Goal: Transaction & Acquisition: Purchase product/service

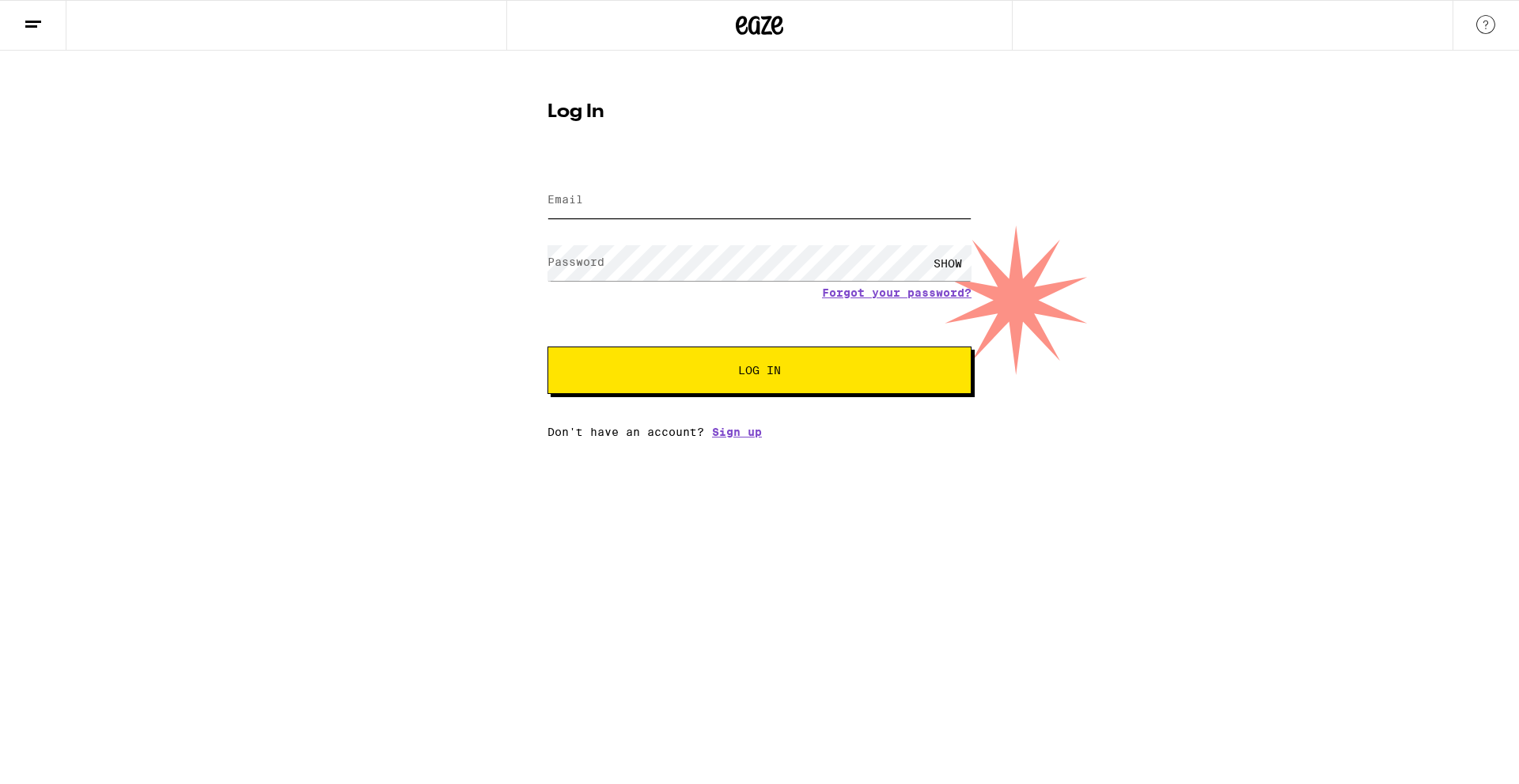
type input "[EMAIL_ADDRESS][DOMAIN_NAME]"
click at [706, 380] on button "Log In" at bounding box center [759, 370] width 424 height 47
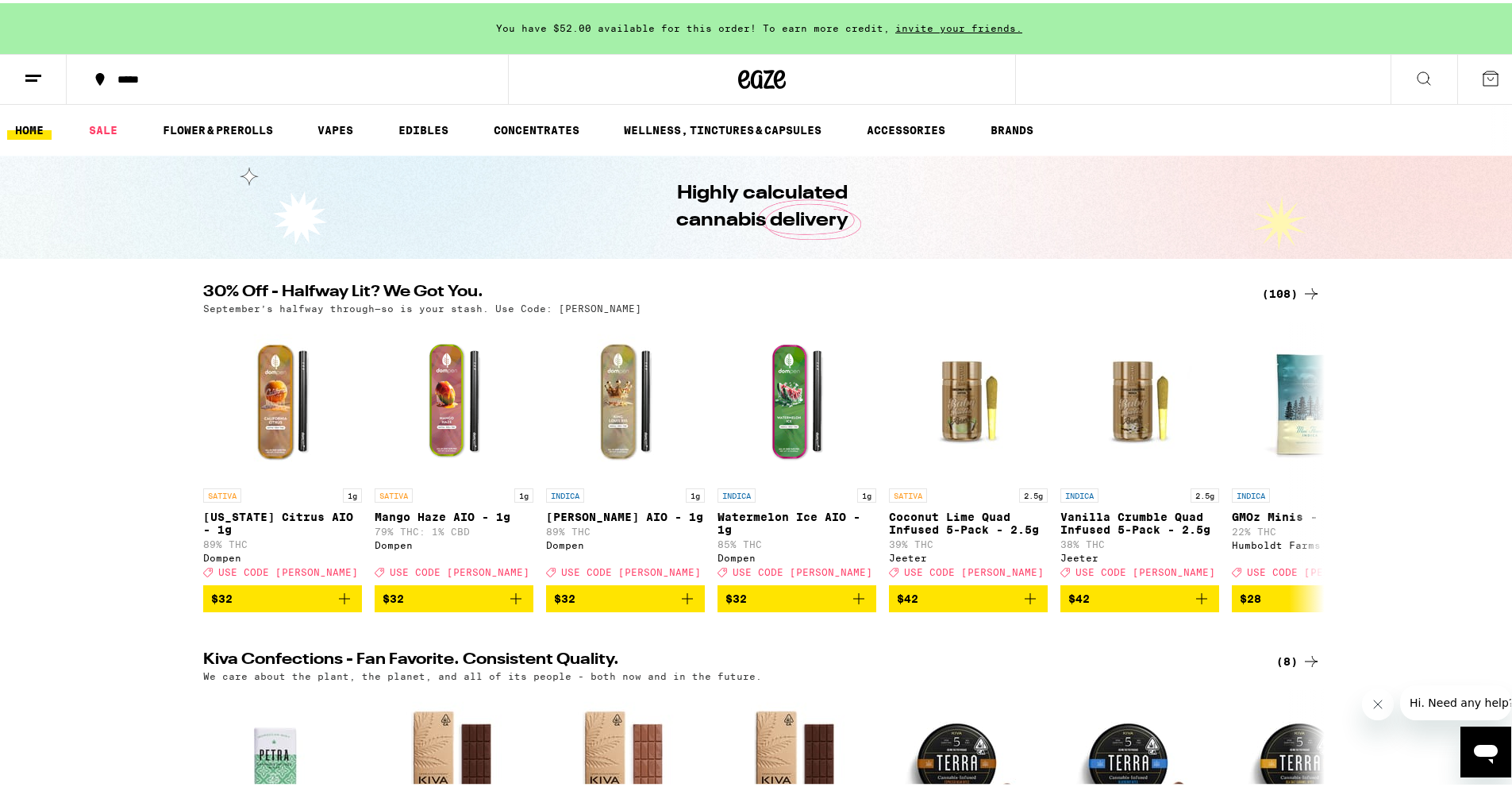
click at [1302, 293] on icon at bounding box center [1311, 291] width 19 height 19
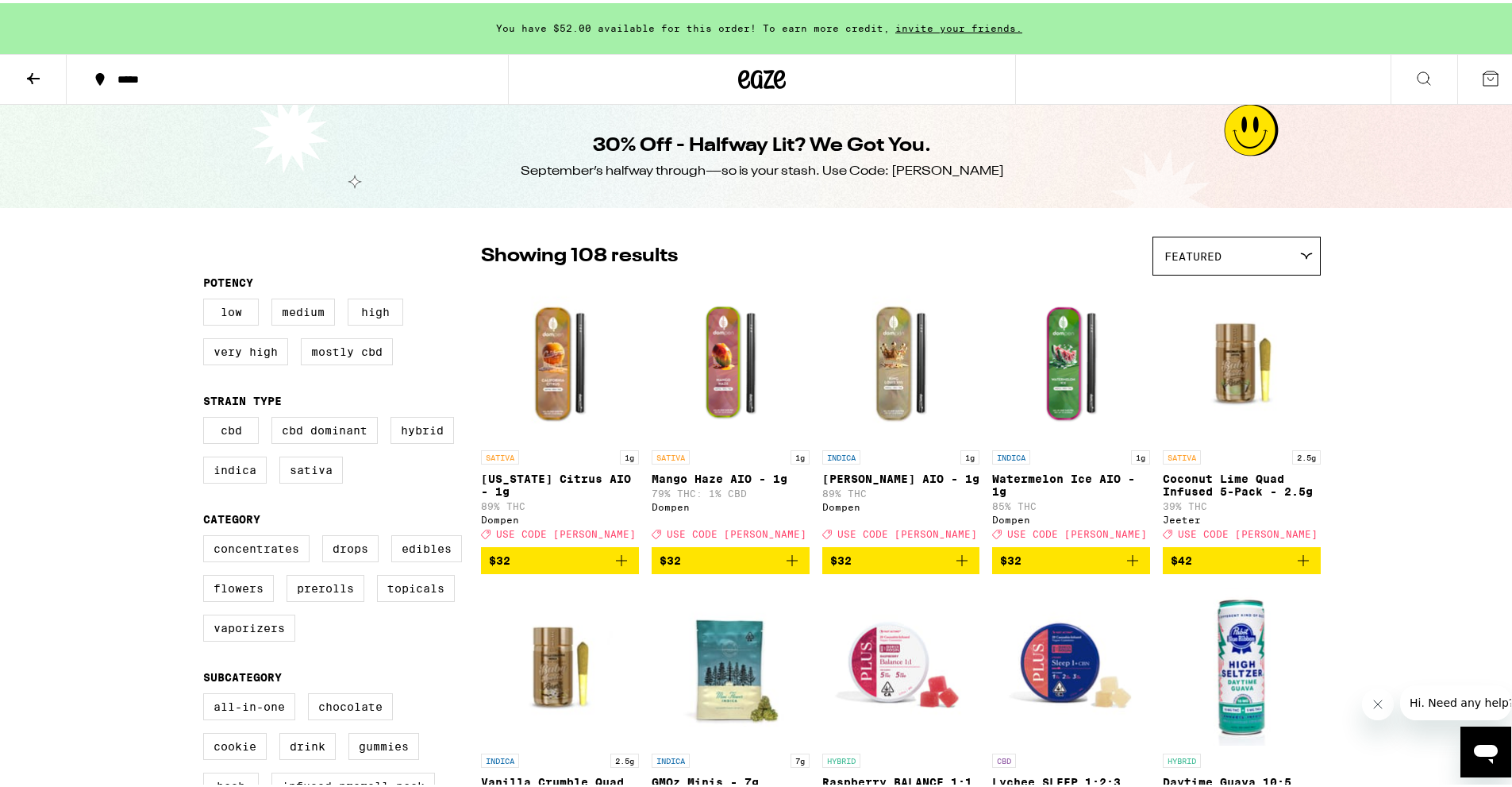
scroll to position [58, 0]
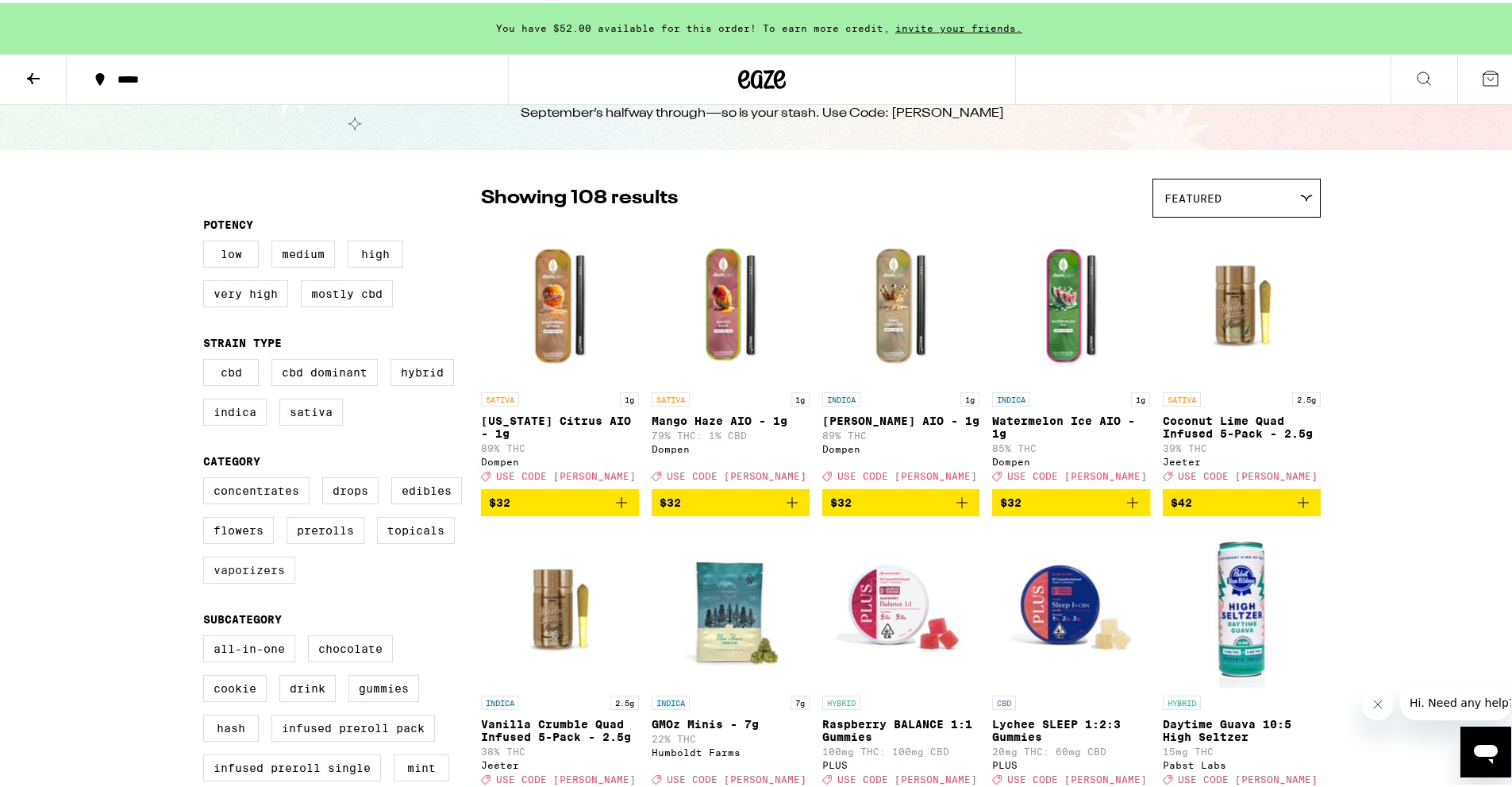
click at [263, 580] on label "Vaporizers" at bounding box center [249, 566] width 92 height 27
click at [208, 477] on input "Vaporizers" at bounding box center [207, 477] width 1 height 1
checkbox input "true"
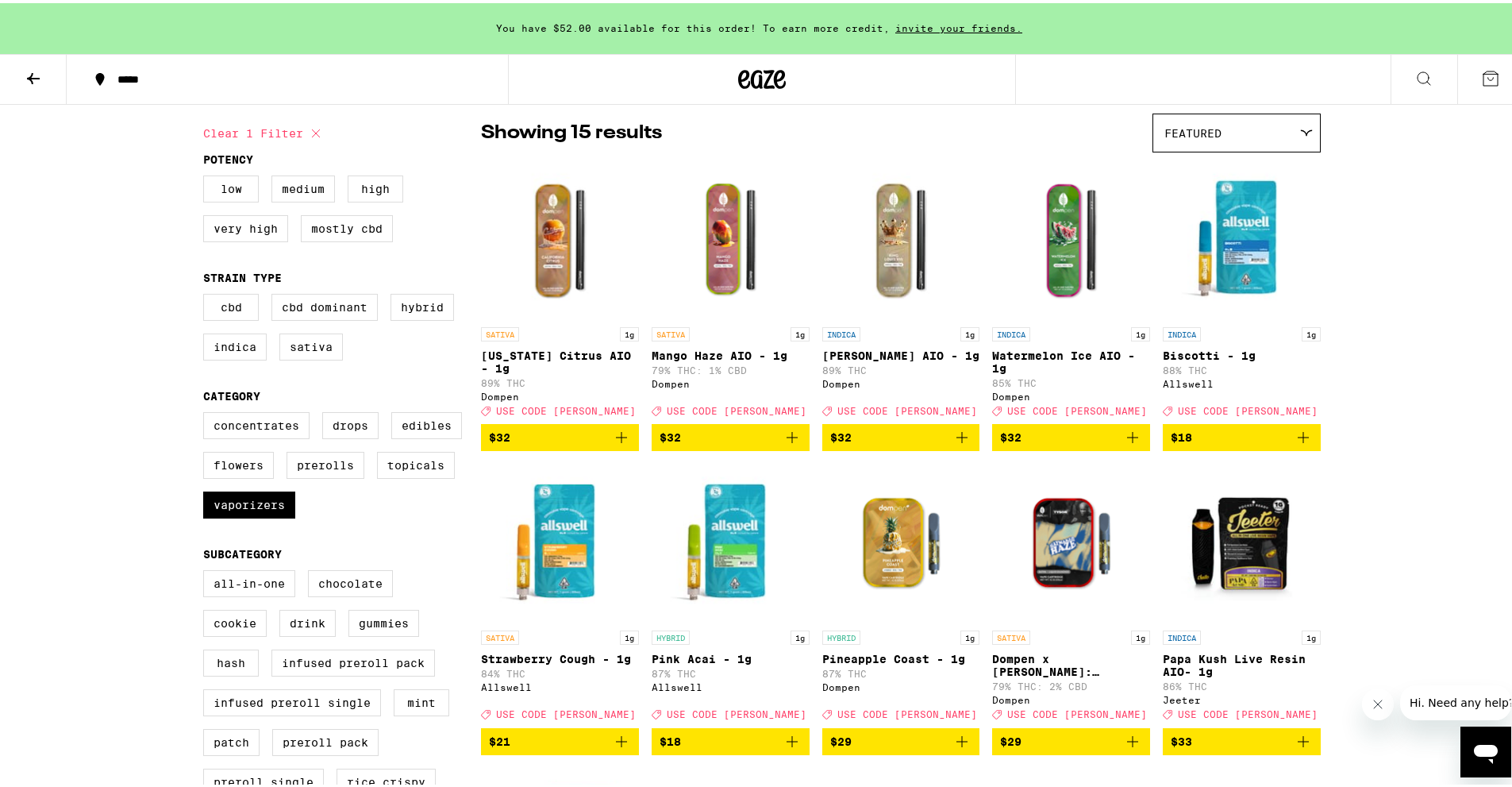
scroll to position [123, 0]
